Goal: Check status

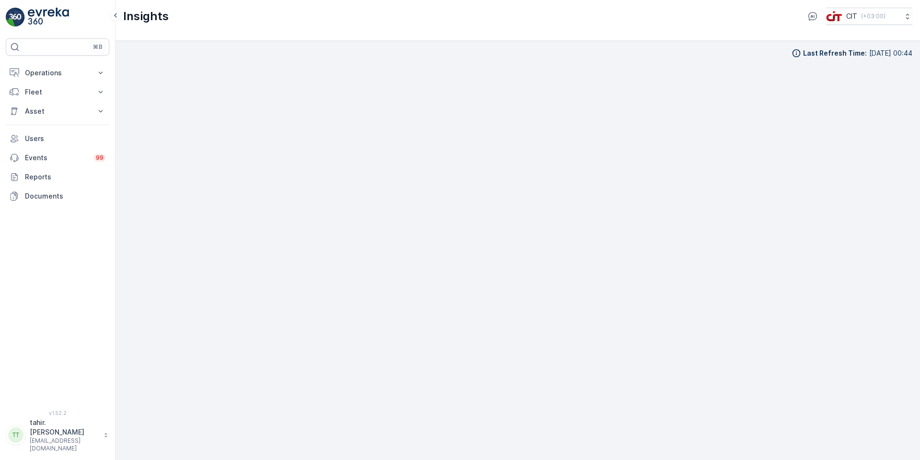
scroll to position [8, 0]
click at [617, 53] on div "Last Refresh Time : [DATE] 00:45" at bounding box center [517, 240] width 789 height 403
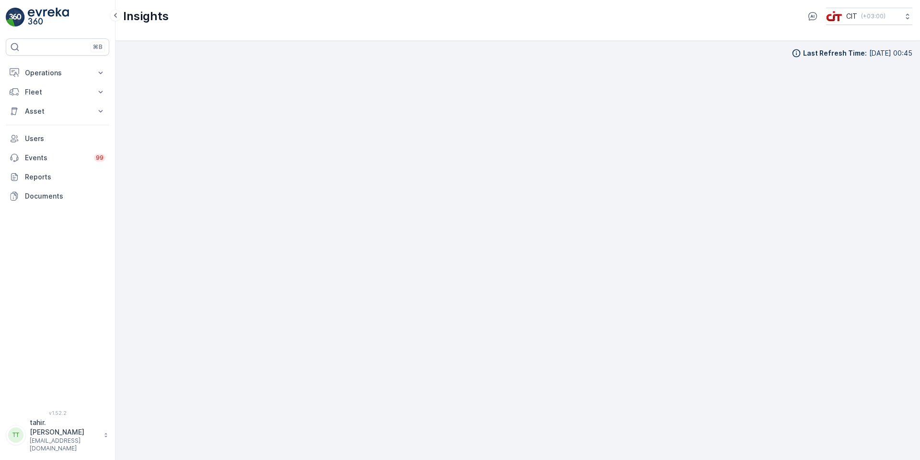
click at [785, 23] on div "Insights CIT ( +03:00 )" at bounding box center [517, 16] width 789 height 17
